Goal: Task Accomplishment & Management: Manage account settings

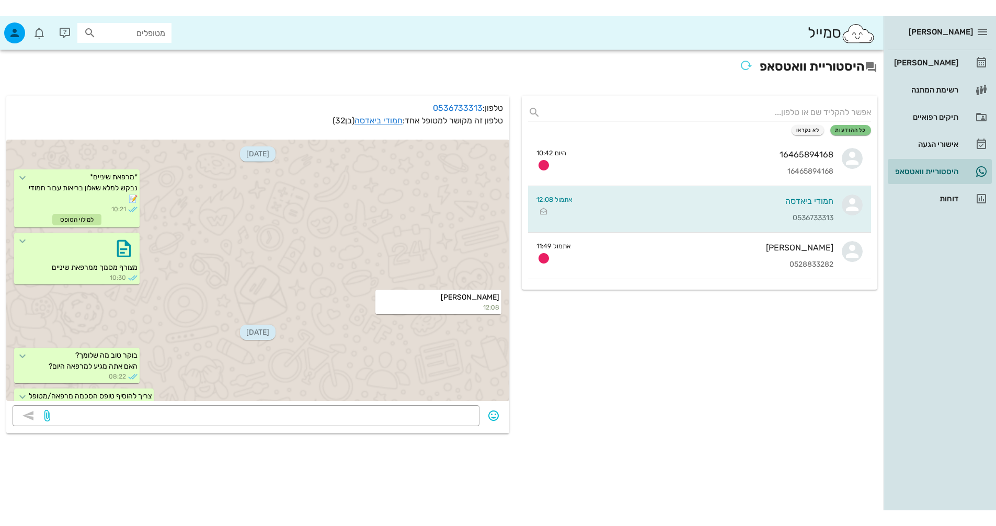
scroll to position [108, 0]
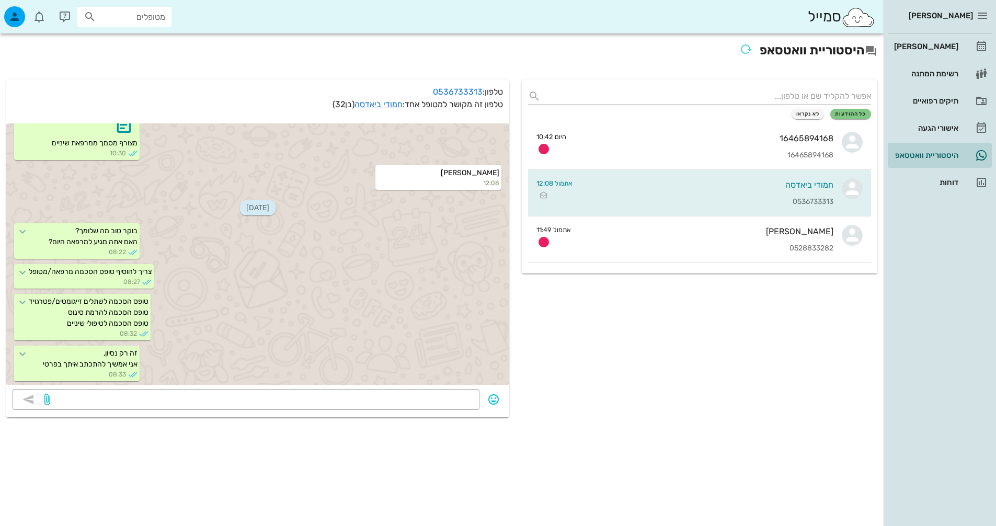
click at [757, 386] on div "כל ההודעות לא נקראו 16465894168 16465894168 היום 10:42 חמודי ביאדסה 0536733313 …" at bounding box center [700, 248] width 368 height 350
click at [930, 50] on div "[PERSON_NAME]" at bounding box center [925, 46] width 66 height 8
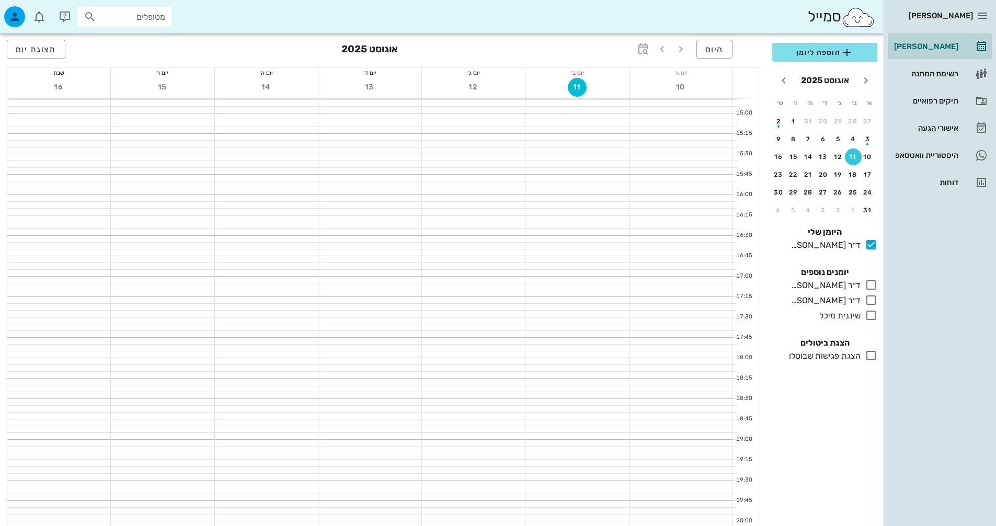
scroll to position [715, 0]
click at [716, 52] on span "היום" at bounding box center [714, 49] width 18 height 10
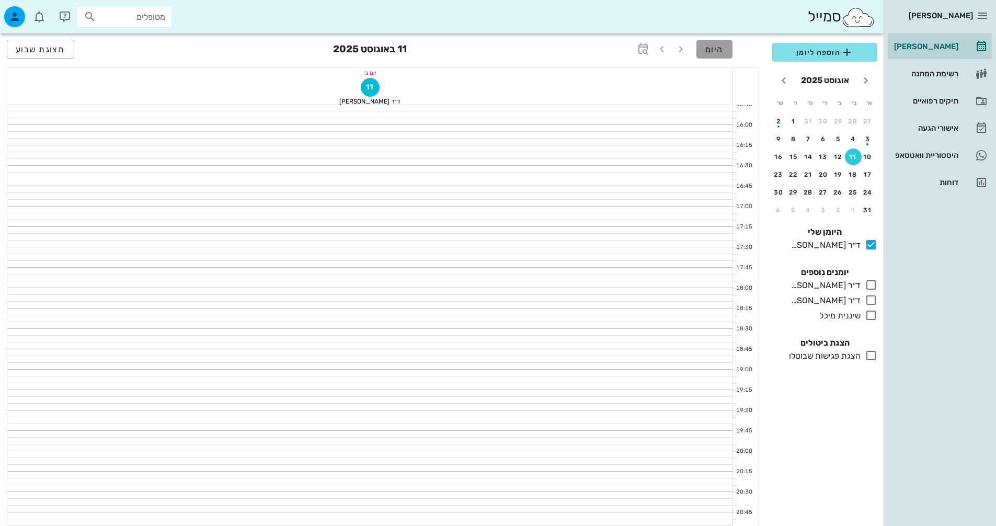
click at [719, 47] on span "היום" at bounding box center [714, 49] width 18 height 10
click at [867, 288] on icon at bounding box center [871, 285] width 13 height 13
click at [50, 53] on span "תצוגת שבוע" at bounding box center [41, 49] width 50 height 10
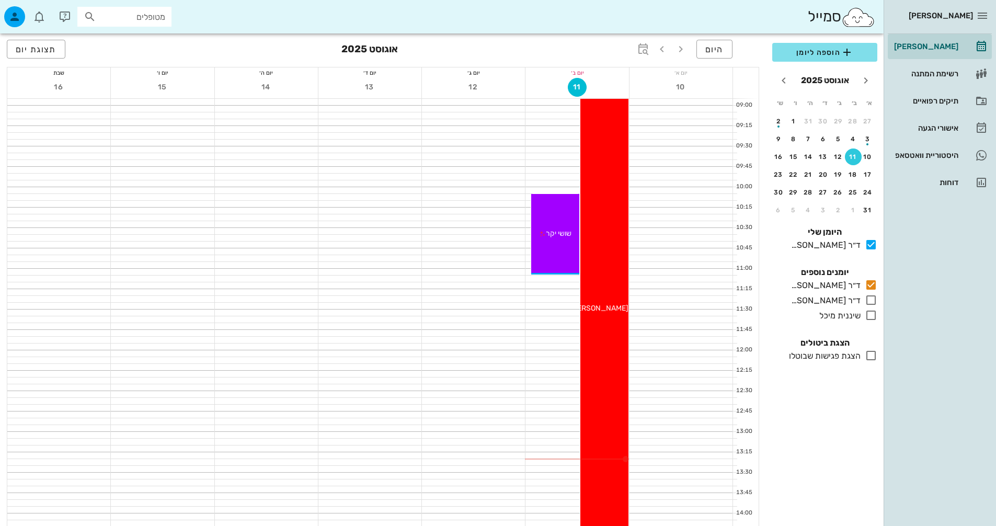
scroll to position [209, 0]
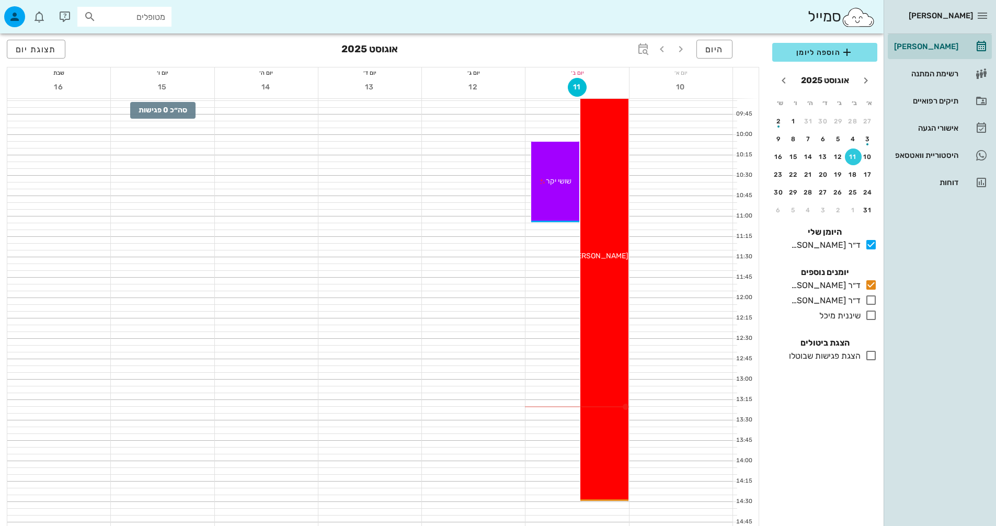
drag, startPoint x: 157, startPoint y: 80, endPoint x: 180, endPoint y: 41, distance: 44.7
click at [180, 41] on div "היום אוגוסט 2025 תצוגת יום" at bounding box center [383, 49] width 752 height 33
click at [985, 17] on icon "button" at bounding box center [982, 15] width 13 height 13
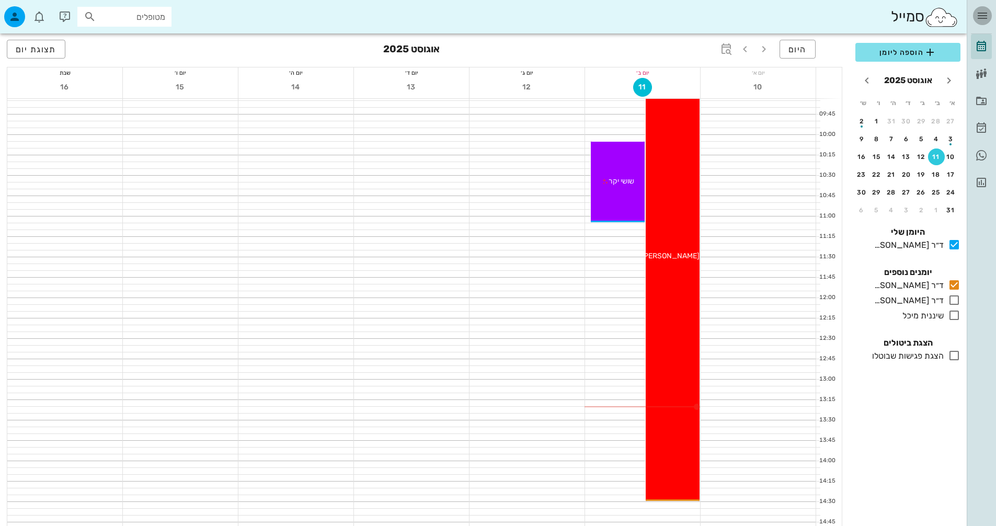
click at [985, 17] on icon "button" at bounding box center [982, 15] width 13 height 13
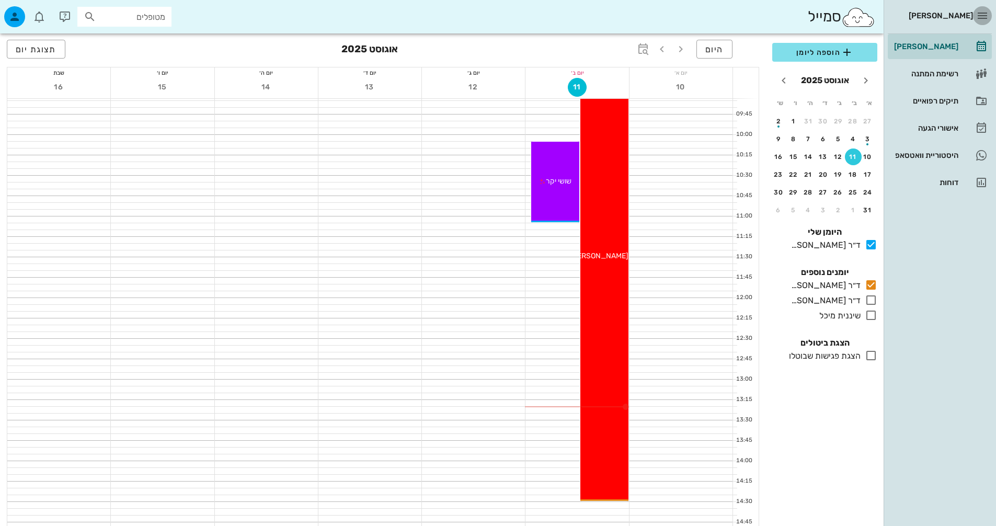
click at [985, 17] on icon "button" at bounding box center [982, 15] width 13 height 13
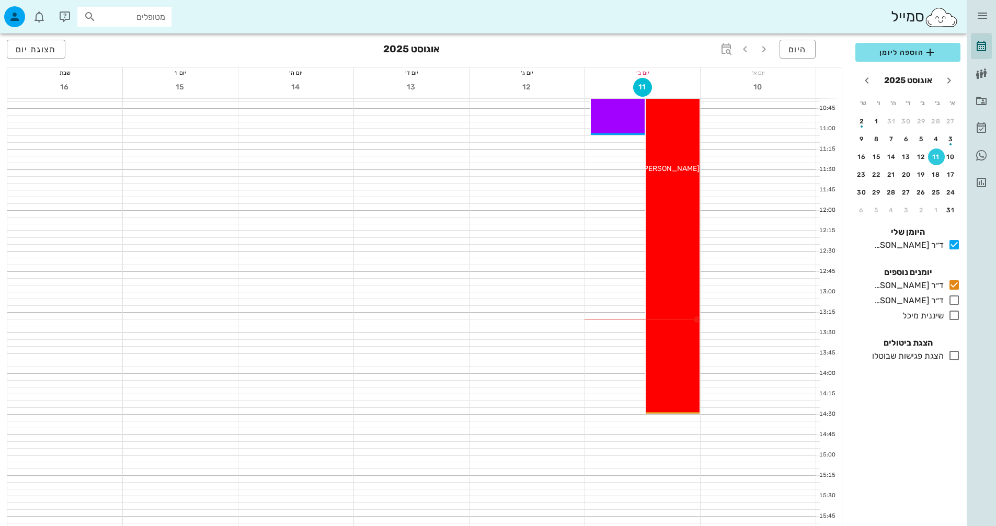
scroll to position [0, 0]
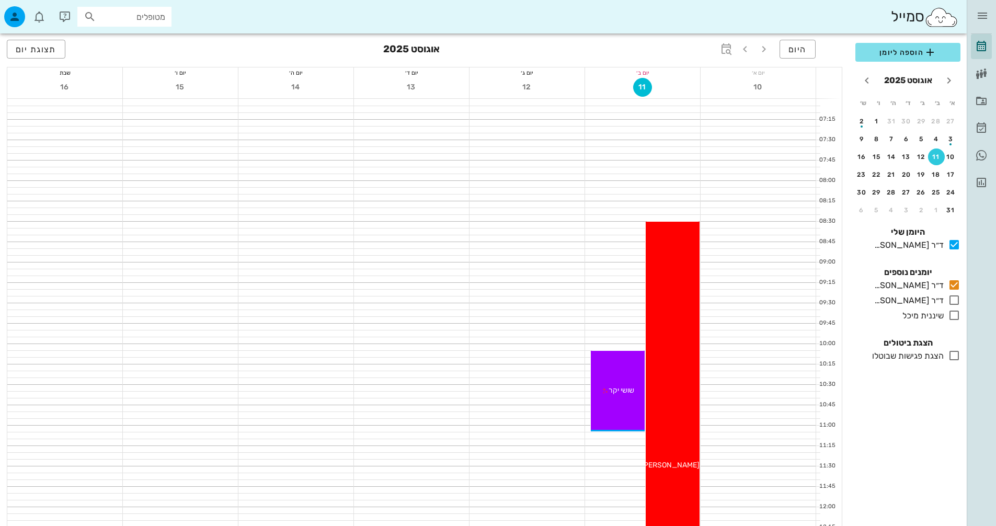
click at [991, 22] on div "[PERSON_NAME]" at bounding box center [981, 15] width 21 height 31
click at [985, 18] on icon "button" at bounding box center [982, 15] width 13 height 13
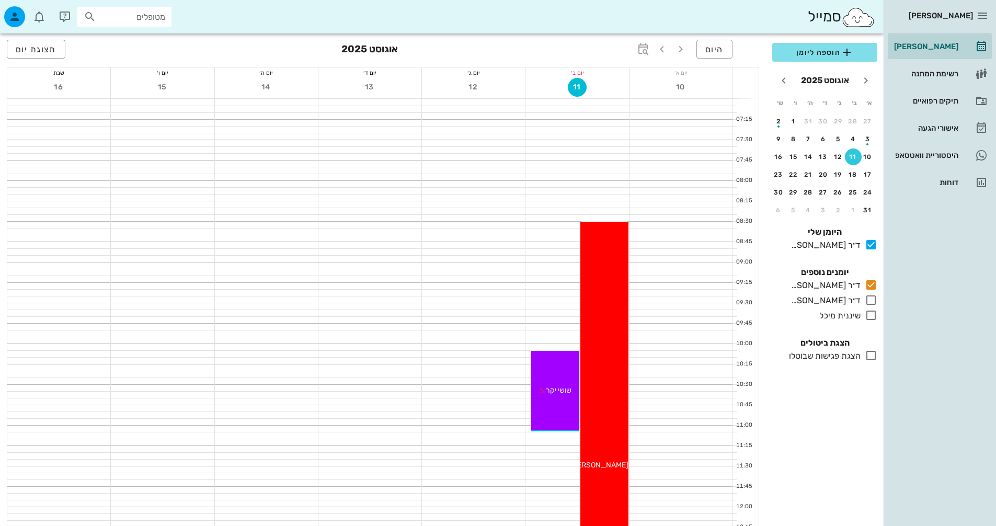
click at [993, 262] on div "[PERSON_NAME] רשימת המתנה תיקים רפואיים אישורי הגעה 2 היסטוריית וואטסאפ דוחות" at bounding box center [940, 263] width 112 height 526
click at [982, 21] on icon "button" at bounding box center [982, 15] width 13 height 13
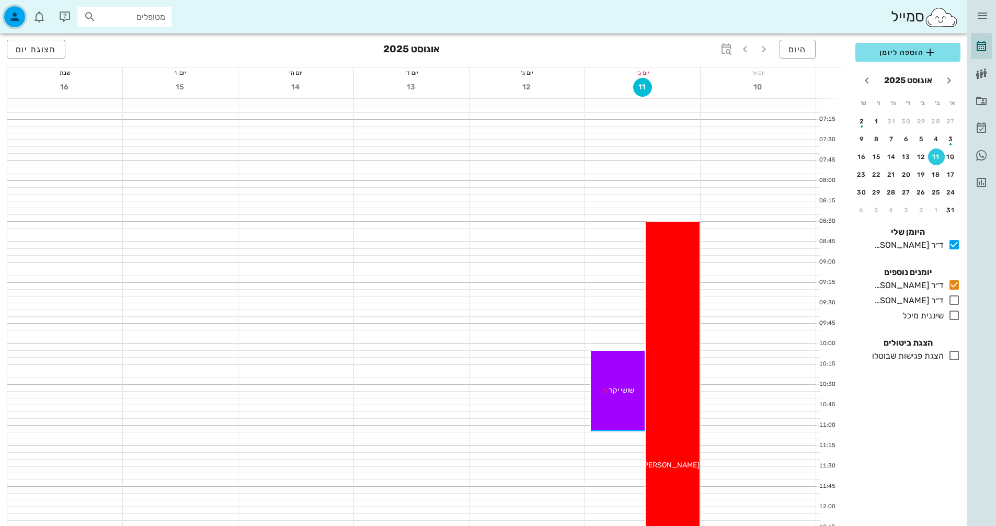
click at [13, 22] on icon "button" at bounding box center [14, 16] width 13 height 13
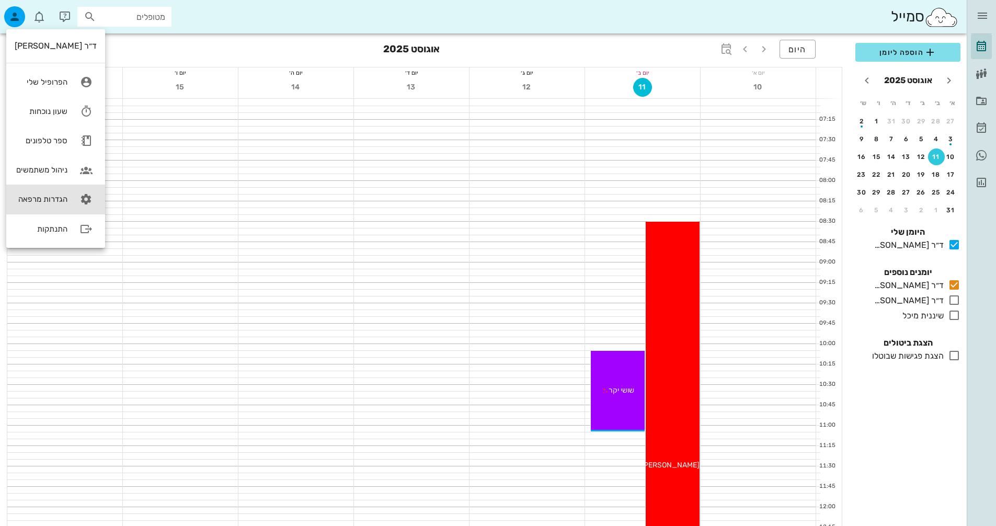
click at [61, 200] on div "הגדרות מרפאה" at bounding box center [41, 198] width 53 height 9
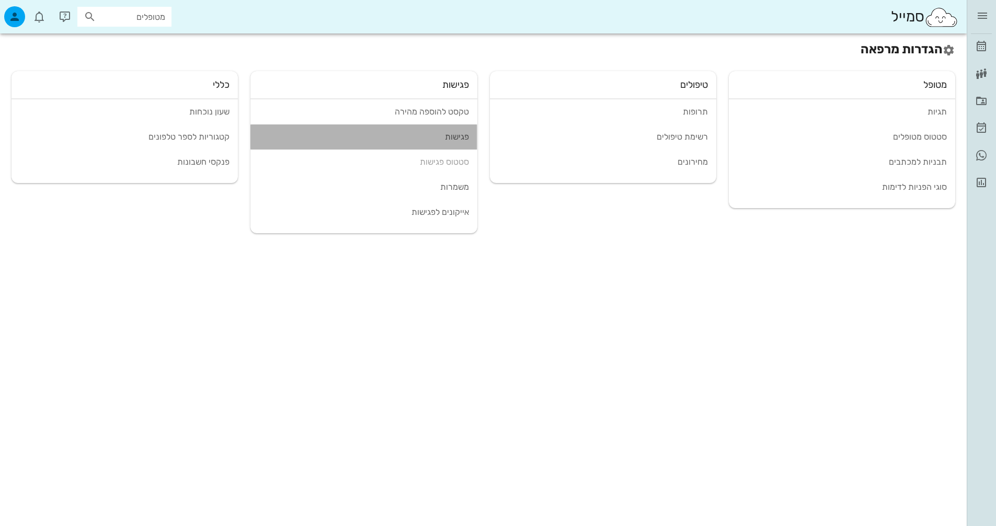
click at [463, 140] on div "פגישות" at bounding box center [364, 137] width 210 height 10
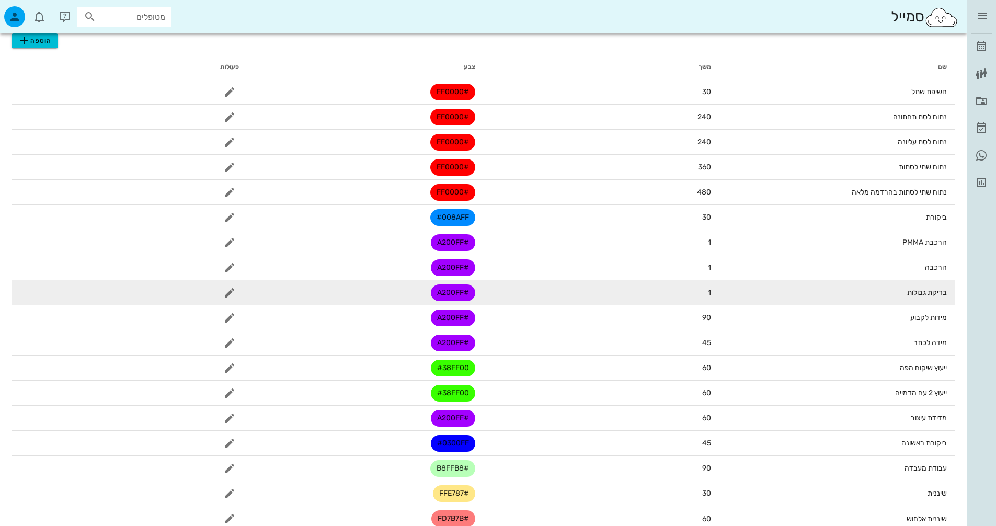
scroll to position [49, 0]
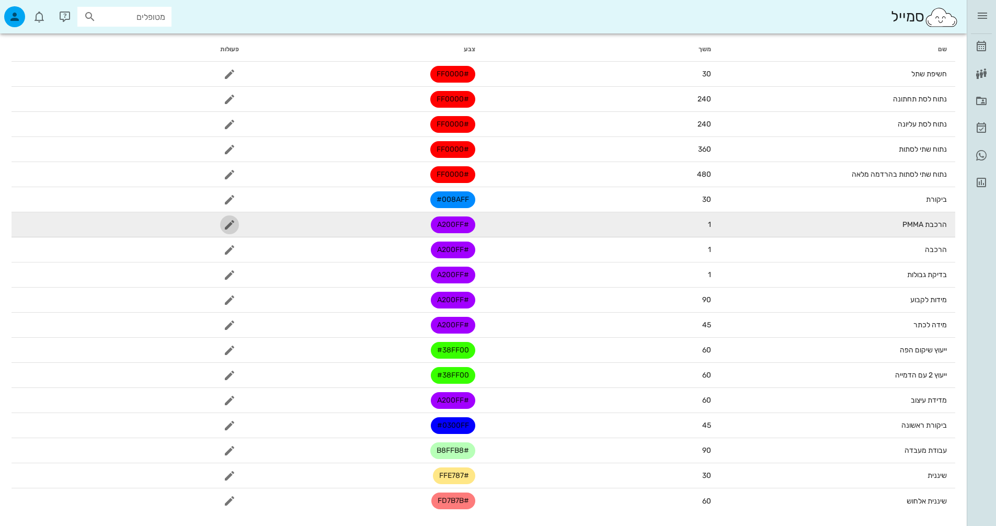
click at [220, 229] on span "button" at bounding box center [229, 225] width 19 height 13
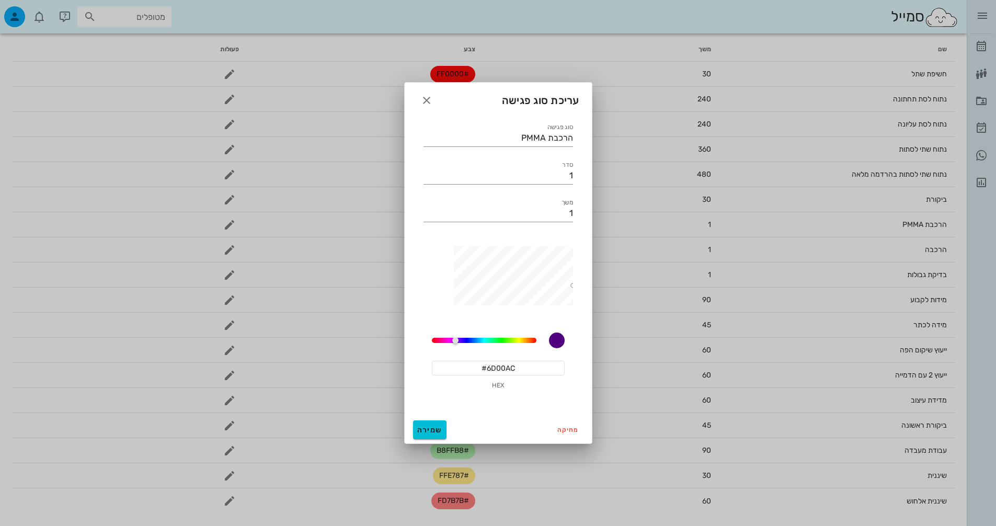
click at [589, 271] on div "סוג פגישה הרכבת PMMA סדר 1 משך 1 278.1176470588235 #6D00AC HEX" at bounding box center [498, 265] width 187 height 301
drag, startPoint x: 457, startPoint y: 338, endPoint x: 465, endPoint y: 341, distance: 9.1
click at [465, 341] on div at bounding box center [464, 340] width 6 height 6
type input "#8374D1"
click at [486, 260] on div at bounding box center [494, 285] width 157 height 78
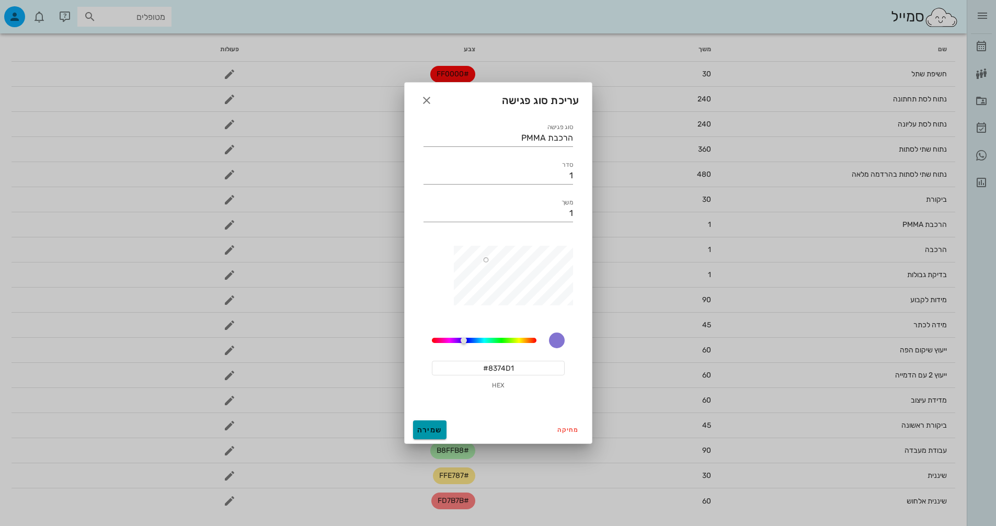
click at [426, 428] on span "שמירה" at bounding box center [429, 430] width 25 height 9
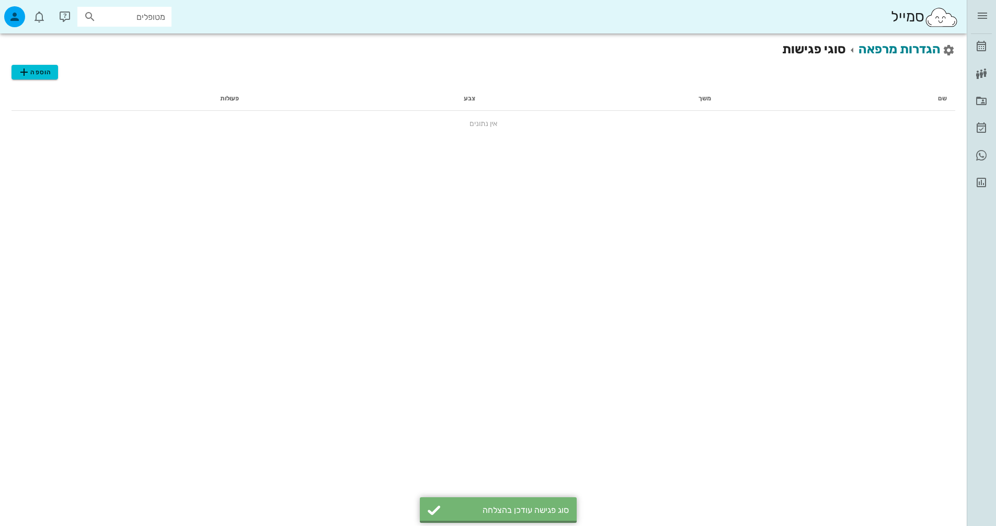
scroll to position [0, 0]
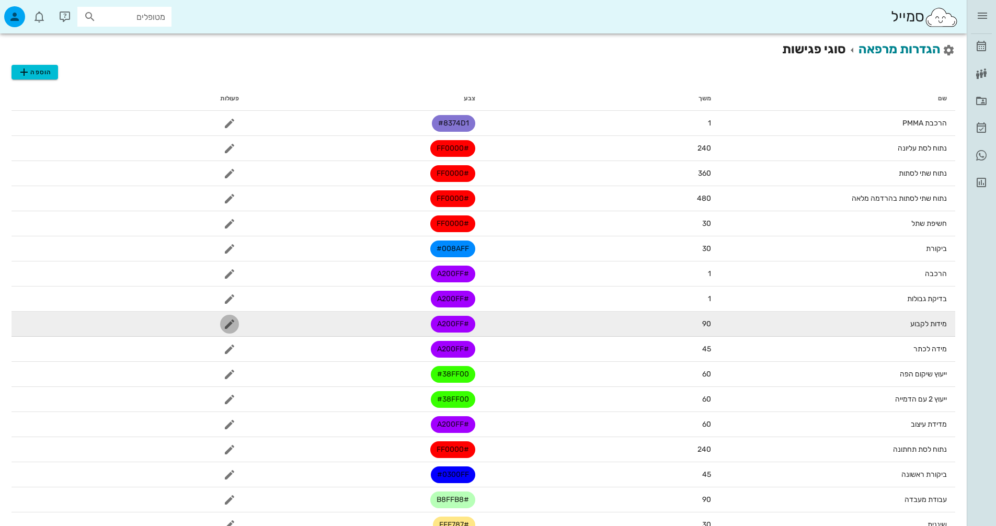
click at [227, 325] on icon "button" at bounding box center [229, 324] width 13 height 13
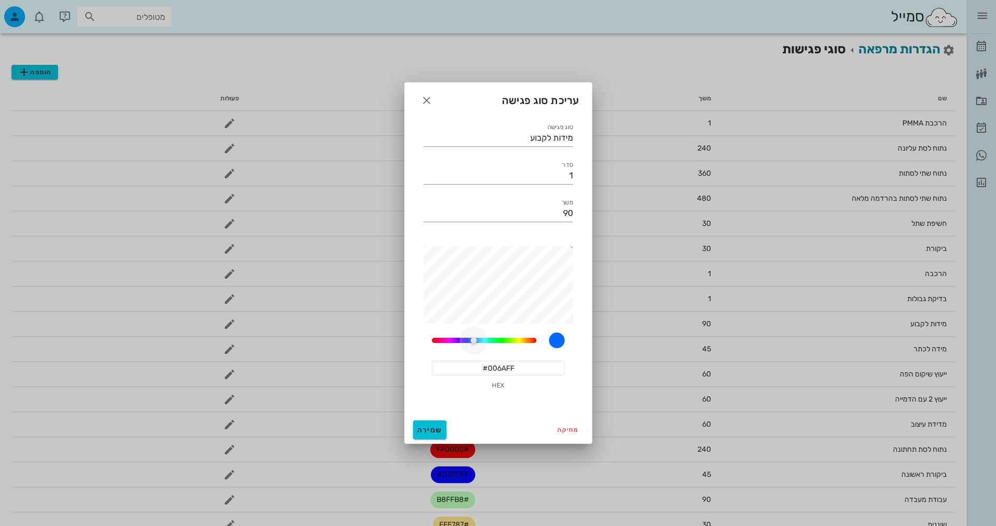
drag, startPoint x: 457, startPoint y: 338, endPoint x: 476, endPoint y: 335, distance: 18.6
click at [476, 337] on div at bounding box center [474, 340] width 6 height 6
drag, startPoint x: 469, startPoint y: 343, endPoint x: 449, endPoint y: 344, distance: 19.9
click at [451, 344] on div at bounding box center [454, 340] width 6 height 6
type input "#965EAC"
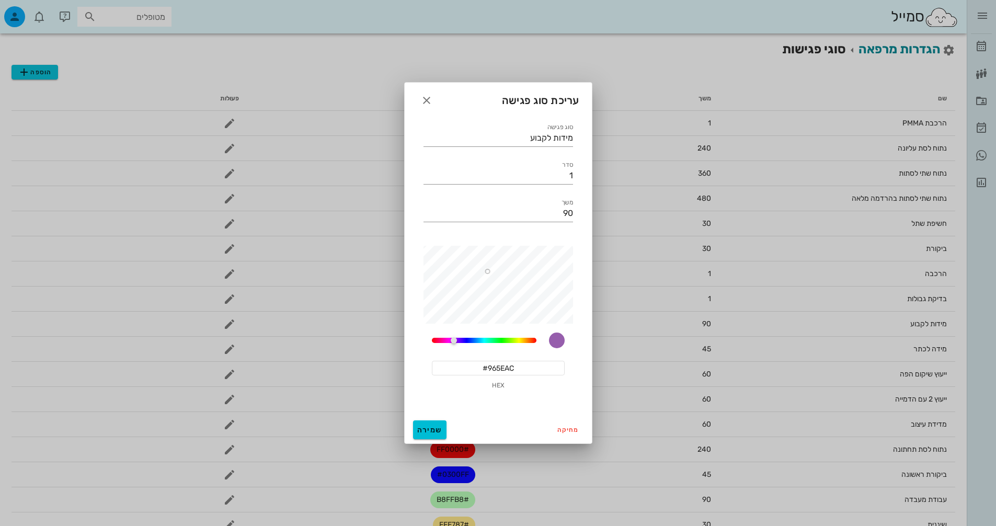
click at [487, 271] on div at bounding box center [494, 285] width 157 height 78
click at [437, 430] on span "שמירה" at bounding box center [429, 430] width 25 height 9
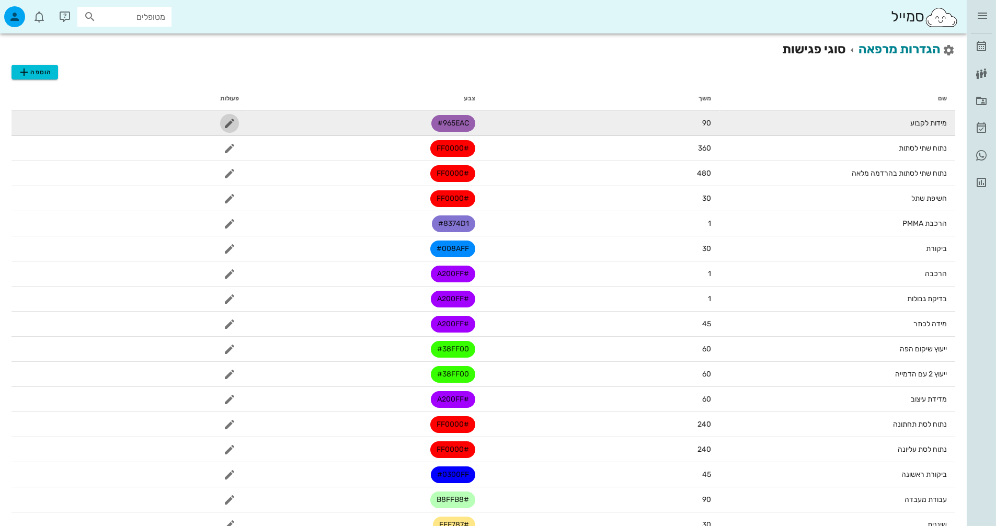
click at [231, 118] on icon "button" at bounding box center [229, 123] width 13 height 13
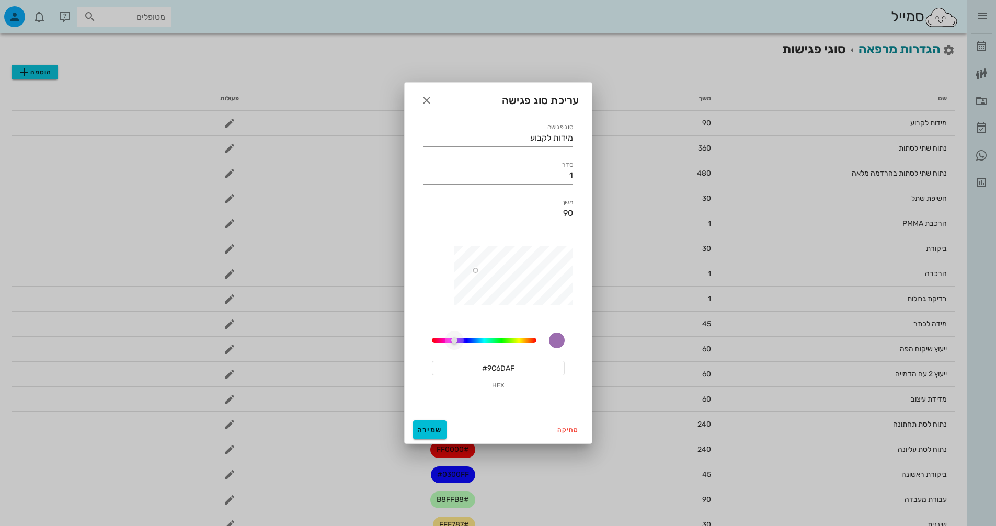
type input "#A78DB1"
click at [442, 434] on button "שמירה" at bounding box center [429, 429] width 33 height 19
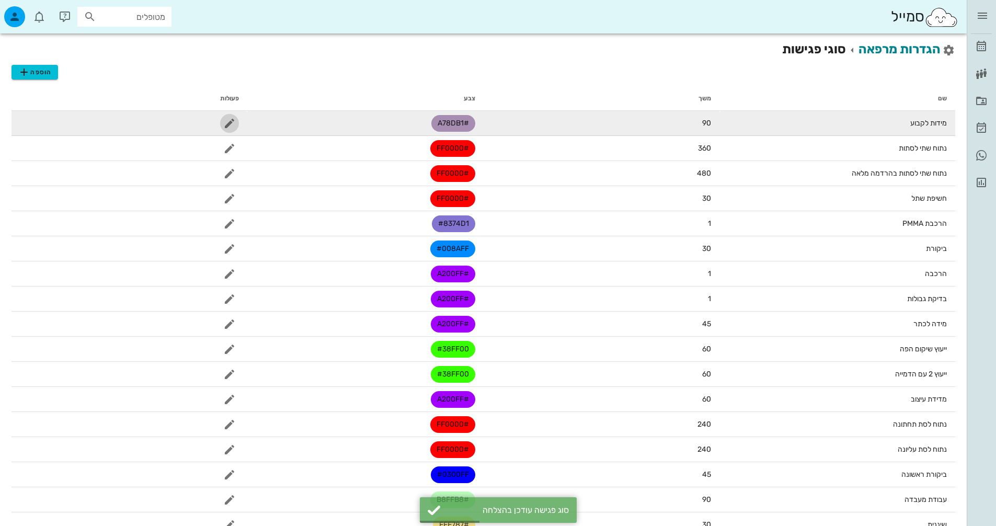
click at [235, 125] on icon "button" at bounding box center [229, 123] width 13 height 13
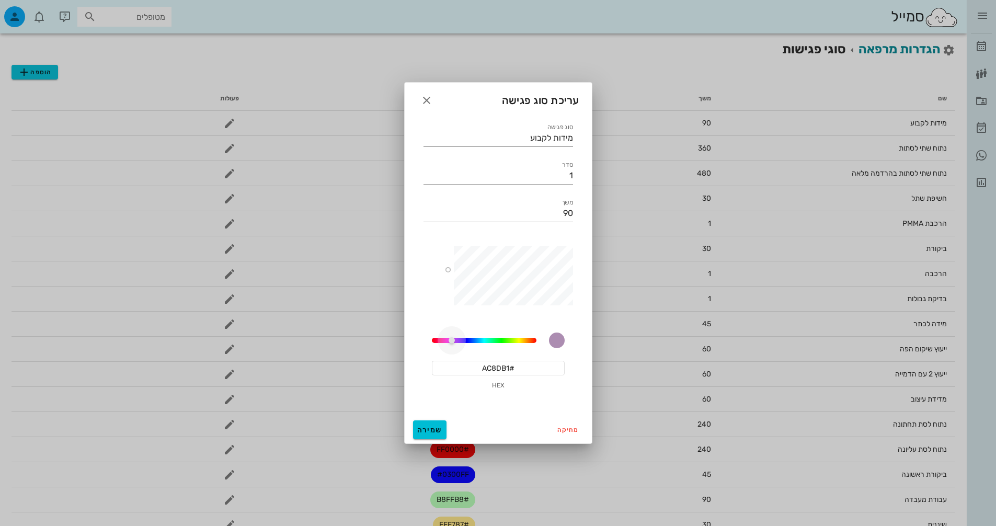
click at [450, 339] on div at bounding box center [451, 340] width 6 height 6
drag, startPoint x: 445, startPoint y: 268, endPoint x: 564, endPoint y: 220, distance: 128.1
click at [564, 220] on div "סוג פגישה מידות לקבוע סדר 1 משך 90 283.3333333333333 #E00EFF HEX" at bounding box center [498, 260] width 162 height 291
type input "#FAD7FF"
click at [440, 193] on div "סוג פגישה מידות לקבוע סדר 1 משך 90 283.3333333333333 #FAD7FF HEX" at bounding box center [498, 260] width 162 height 291
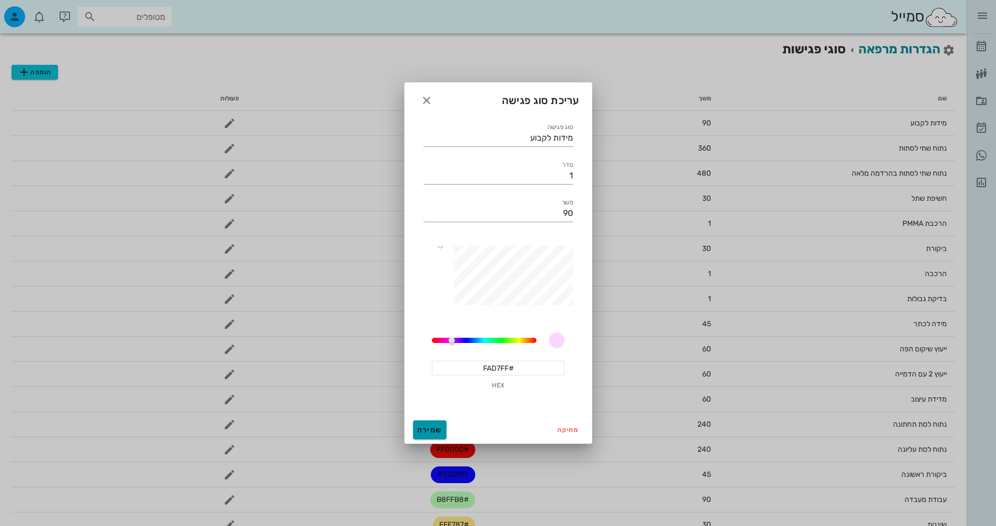
click at [431, 433] on span "שמירה" at bounding box center [429, 430] width 25 height 9
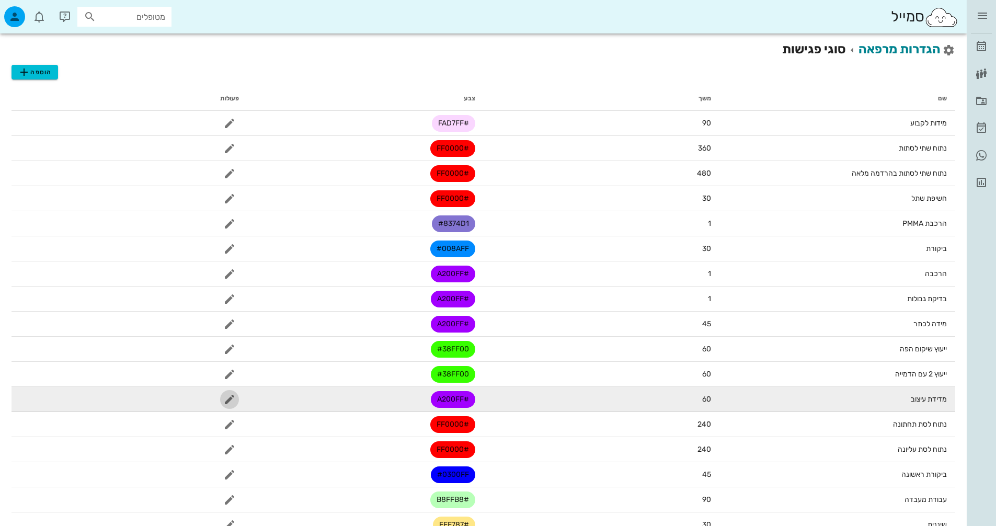
click at [231, 404] on icon "button" at bounding box center [229, 399] width 13 height 13
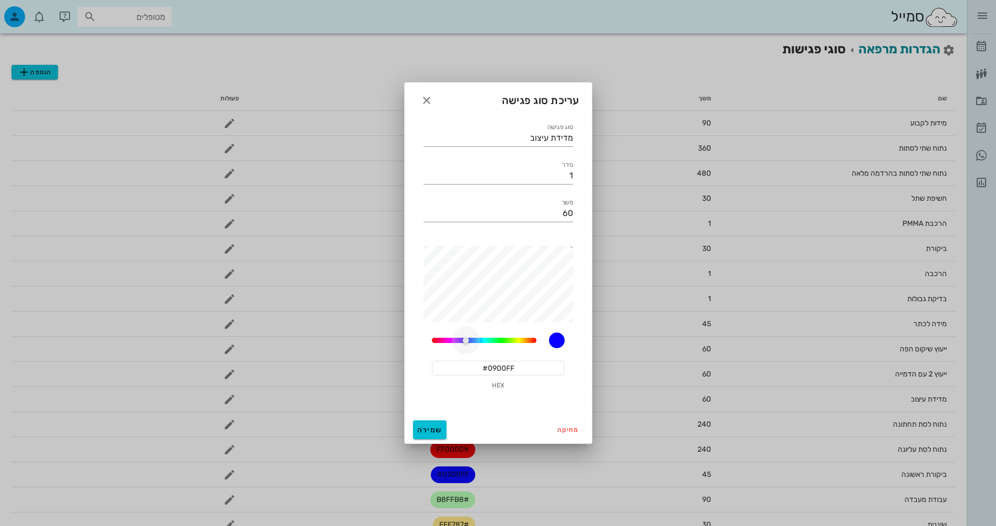
drag, startPoint x: 459, startPoint y: 341, endPoint x: 470, endPoint y: 339, distance: 10.7
click at [469, 339] on div at bounding box center [466, 340] width 6 height 6
click at [449, 247] on div at bounding box center [494, 285] width 157 height 78
click at [501, 340] on div "278.1176470588235" at bounding box center [484, 340] width 105 height 5
type input "#3CFF3B"
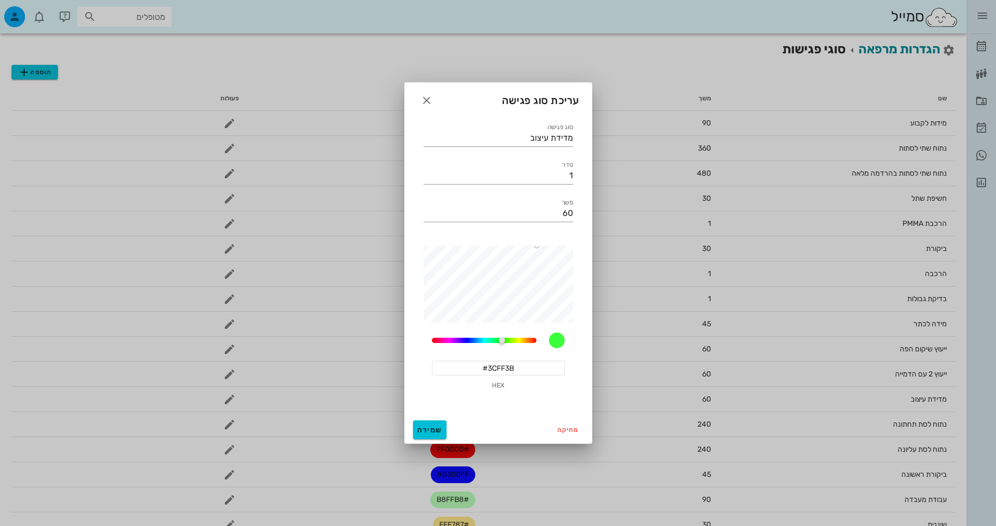
click at [536, 241] on div "278.1176470588235 #3CFF3B HEX" at bounding box center [498, 322] width 162 height 166
click at [437, 427] on span "שמירה" at bounding box center [429, 430] width 25 height 9
